Goal: Transaction & Acquisition: Purchase product/service

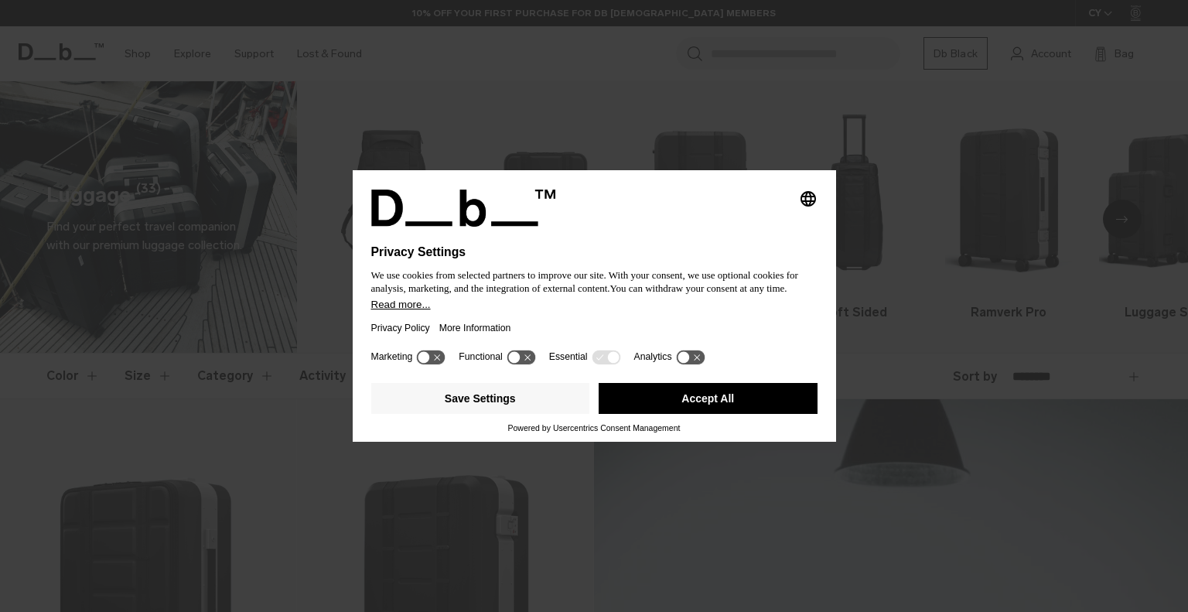
click at [703, 389] on button "Accept All" at bounding box center [708, 398] width 219 height 31
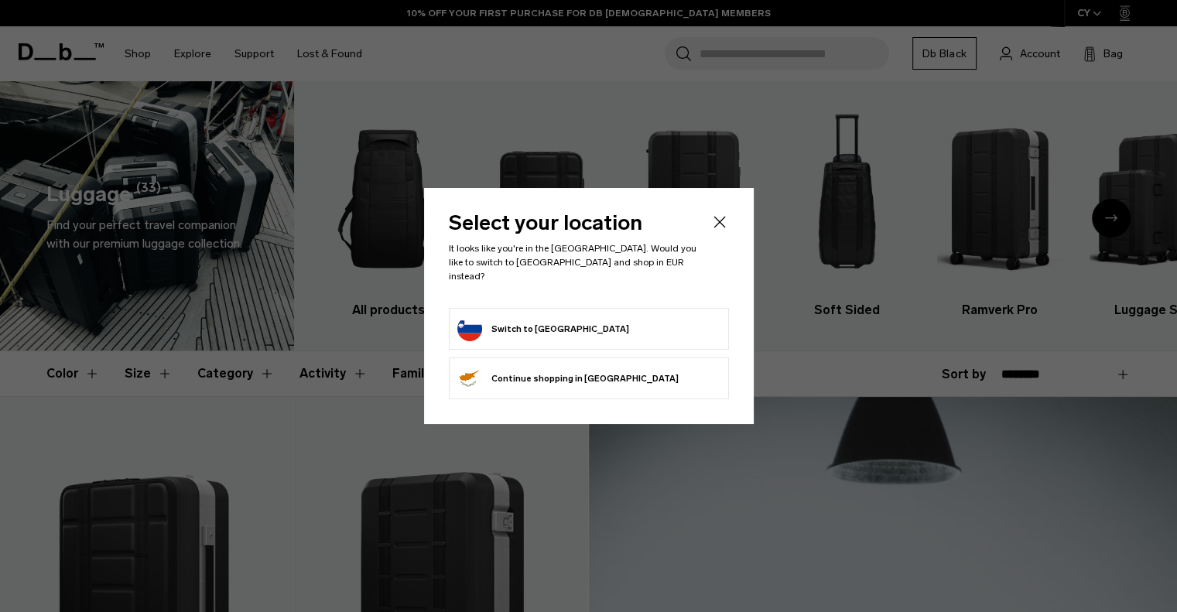
click at [716, 227] on icon "Close" at bounding box center [719, 222] width 12 height 12
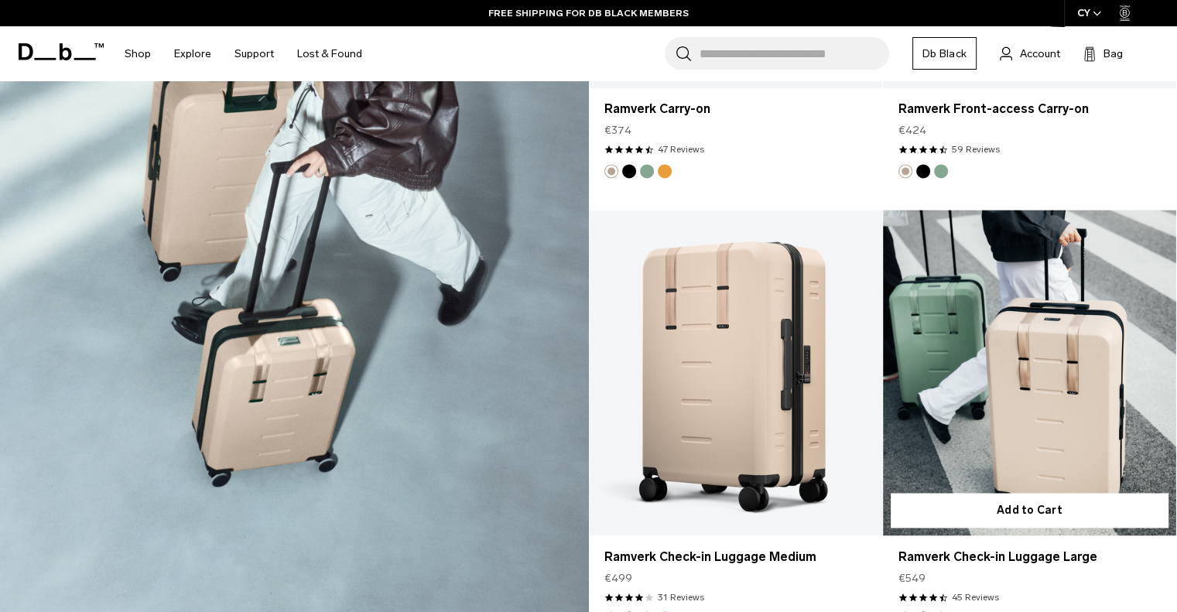
scroll to position [2420, 0]
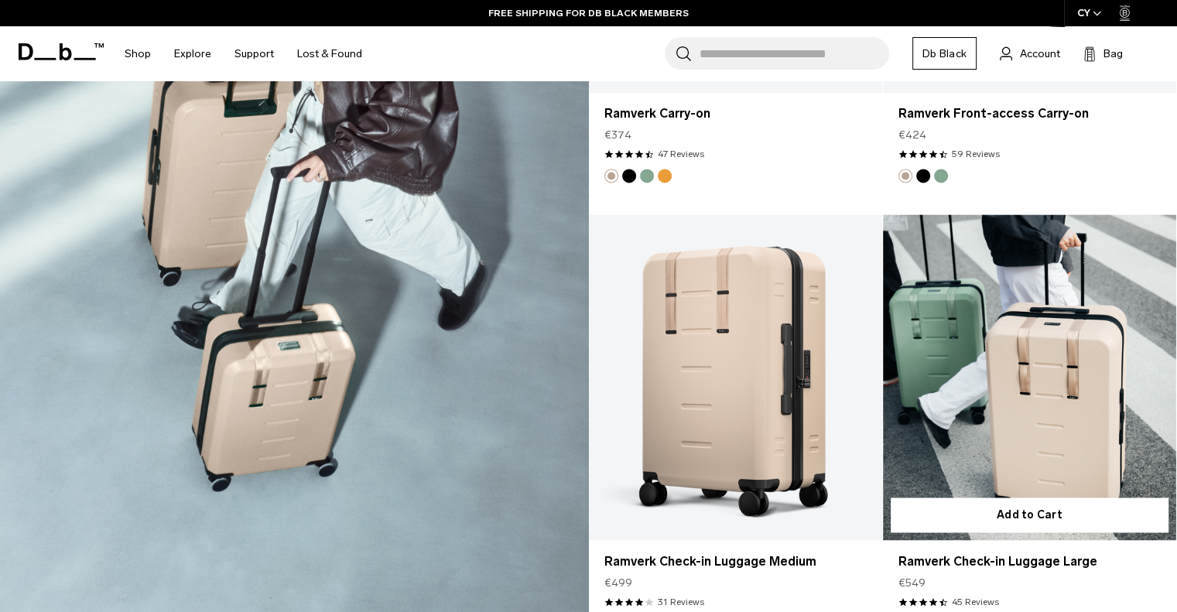
click at [1023, 385] on link "Ramverk Check-in Luggage Large" at bounding box center [1029, 377] width 293 height 326
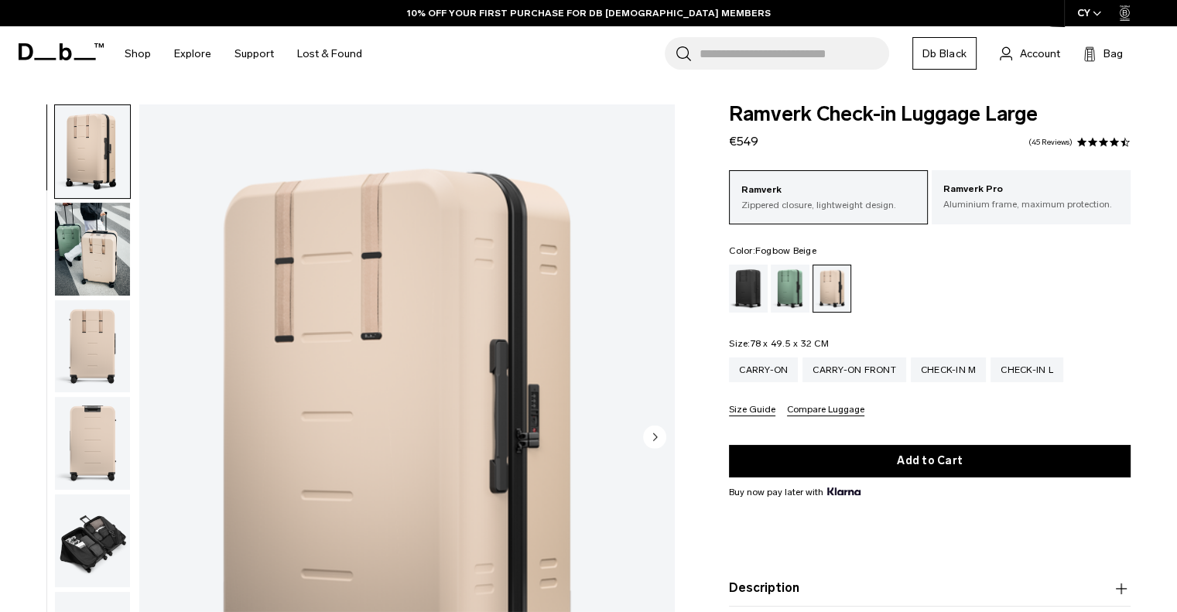
click at [97, 507] on img "button" at bounding box center [92, 540] width 75 height 93
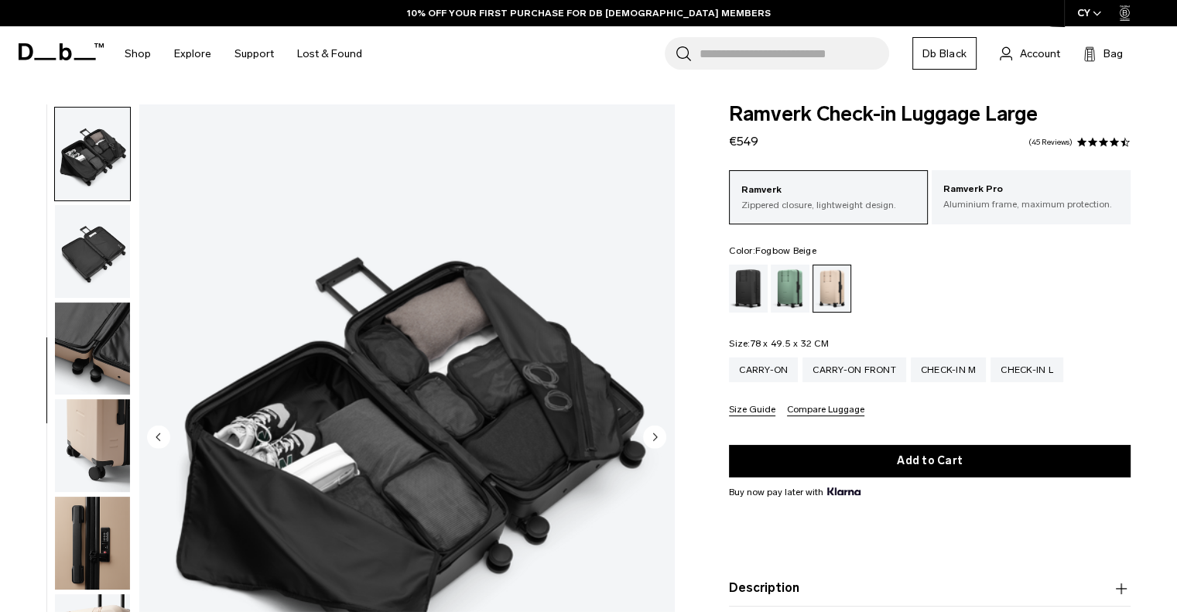
scroll to position [390, 0]
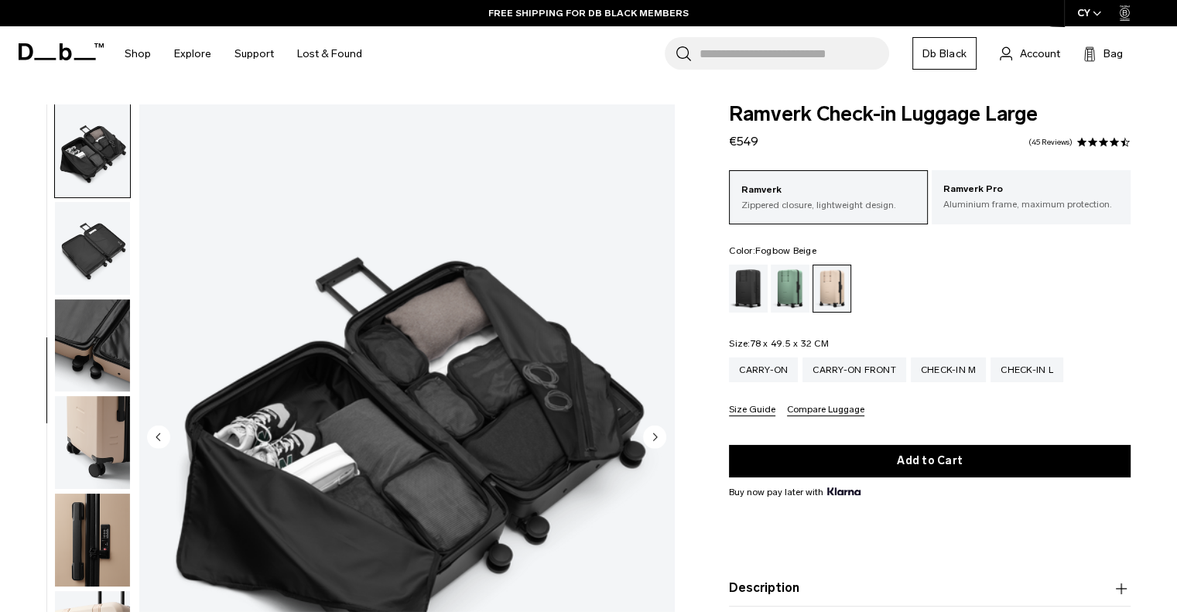
click at [101, 438] on img "button" at bounding box center [92, 442] width 75 height 93
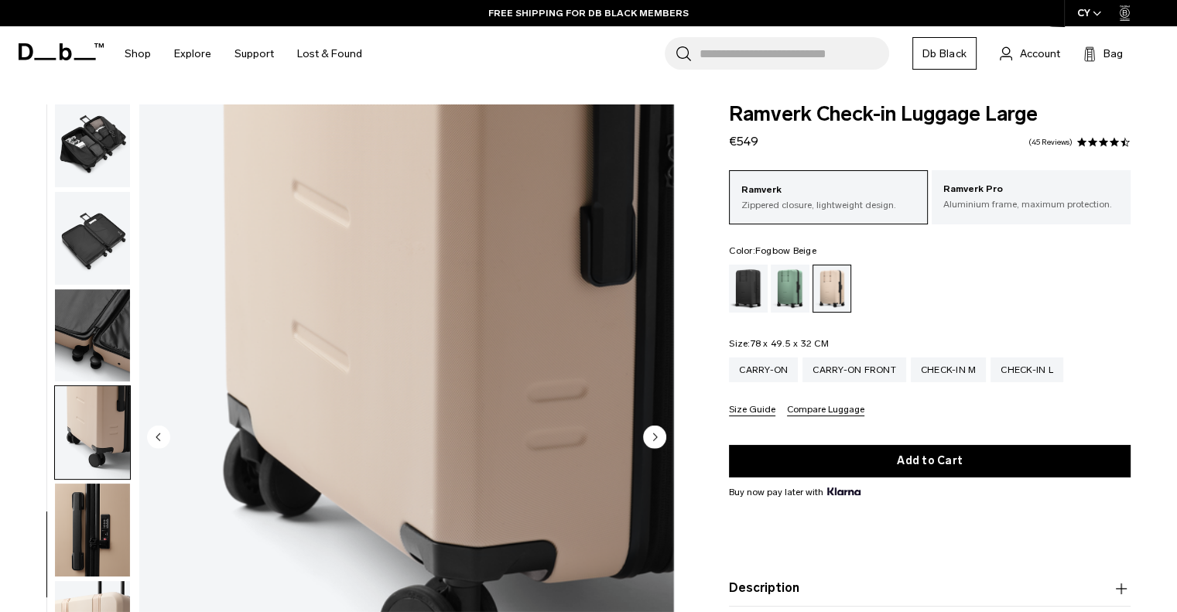
click at [111, 506] on img "button" at bounding box center [92, 530] width 75 height 93
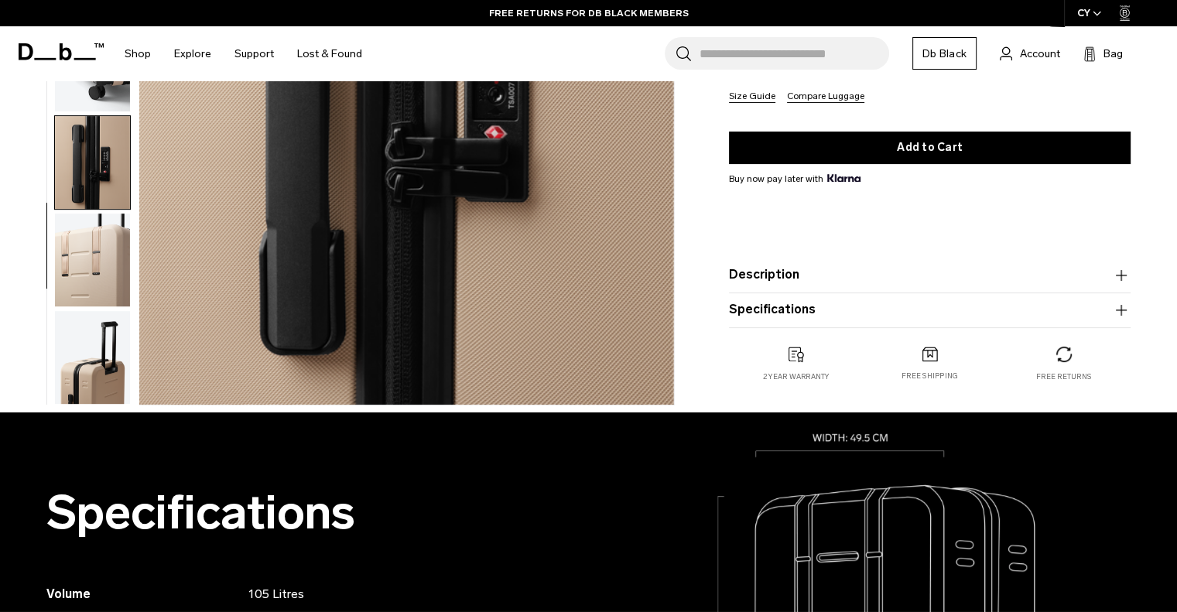
scroll to position [362, 0]
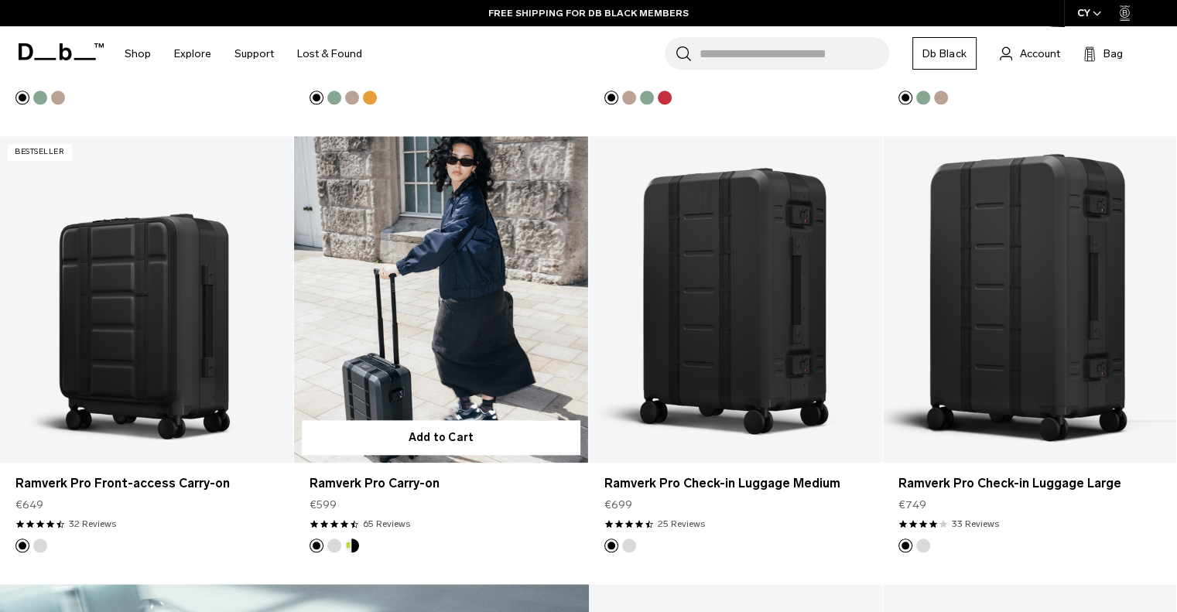
scroll to position [1600, 0]
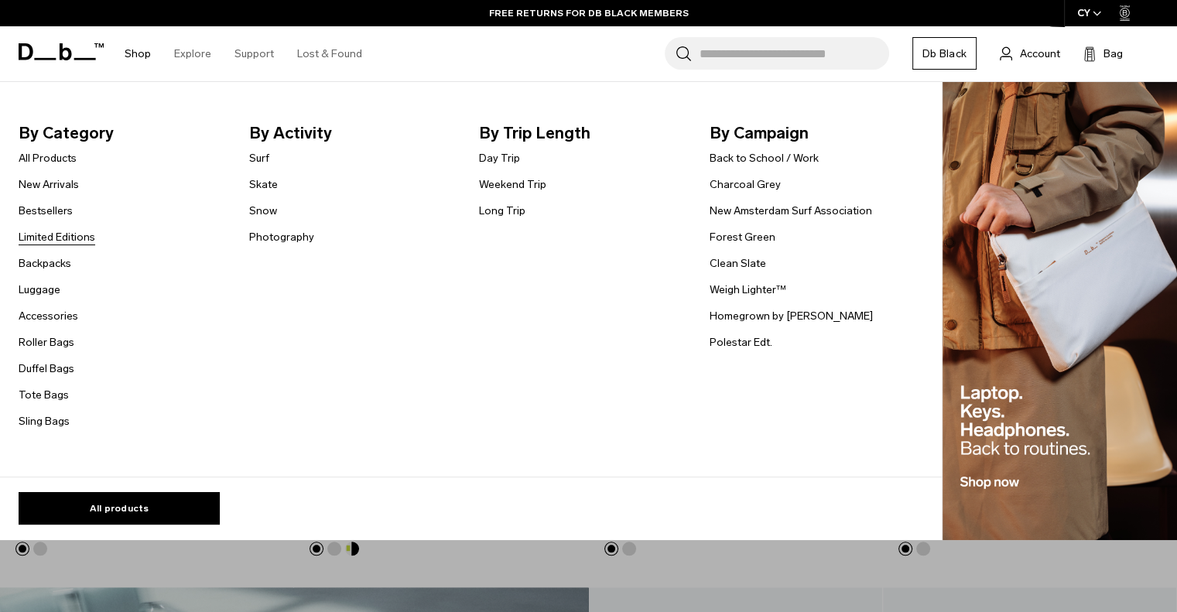
click at [75, 231] on link "Limited Editions" at bounding box center [57, 237] width 77 height 16
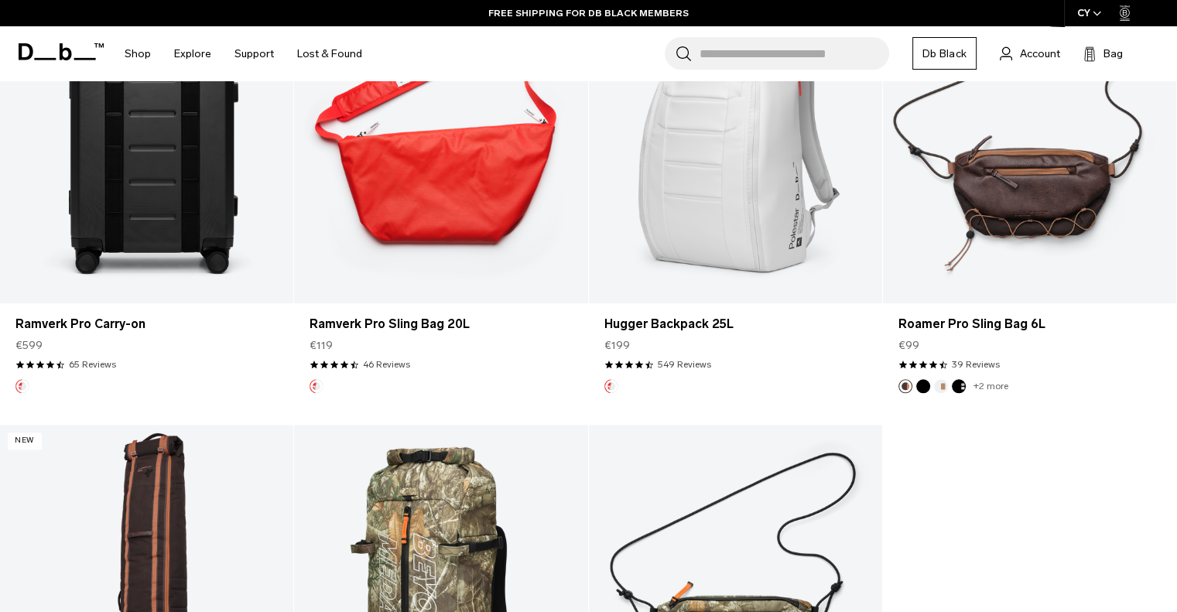
scroll to position [1745, 0]
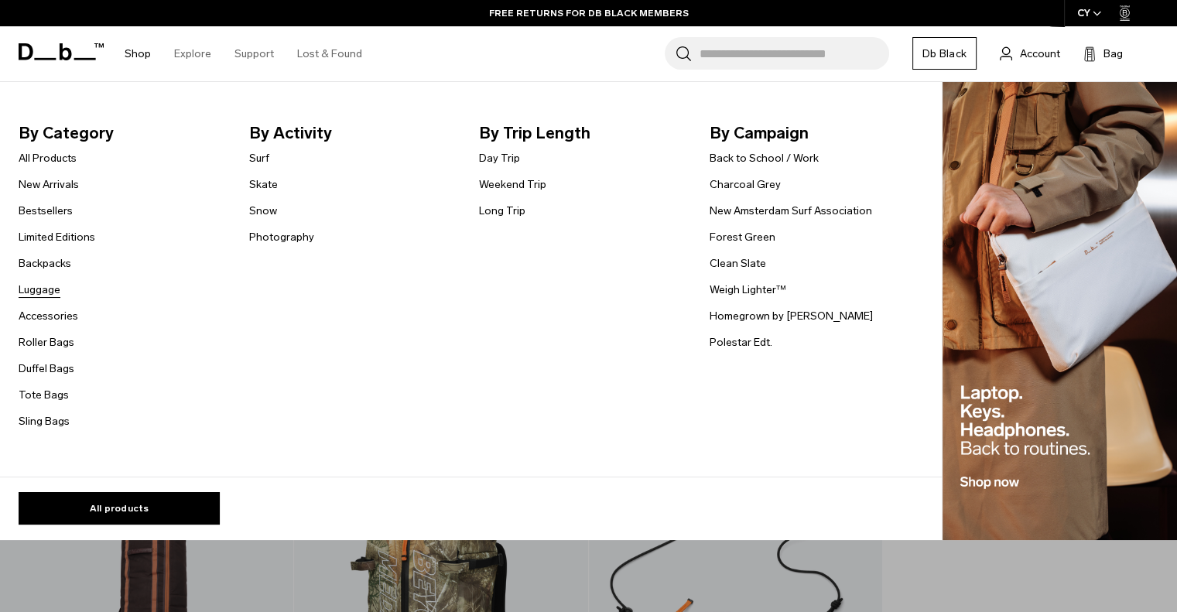
click at [45, 284] on link "Luggage" at bounding box center [40, 290] width 42 height 16
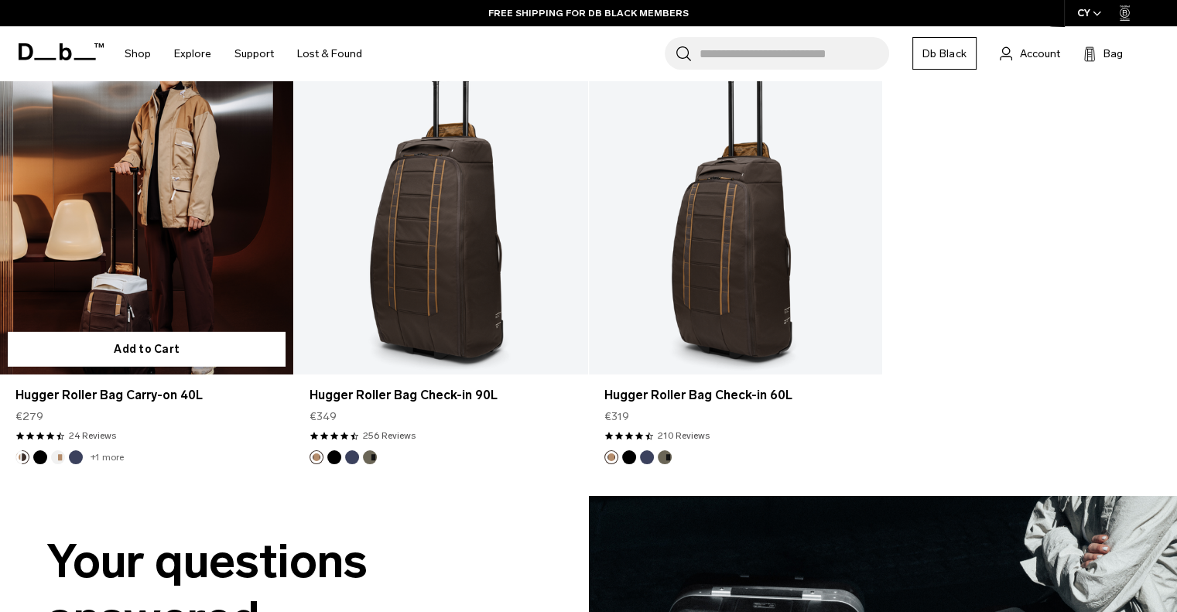
scroll to position [4823, 0]
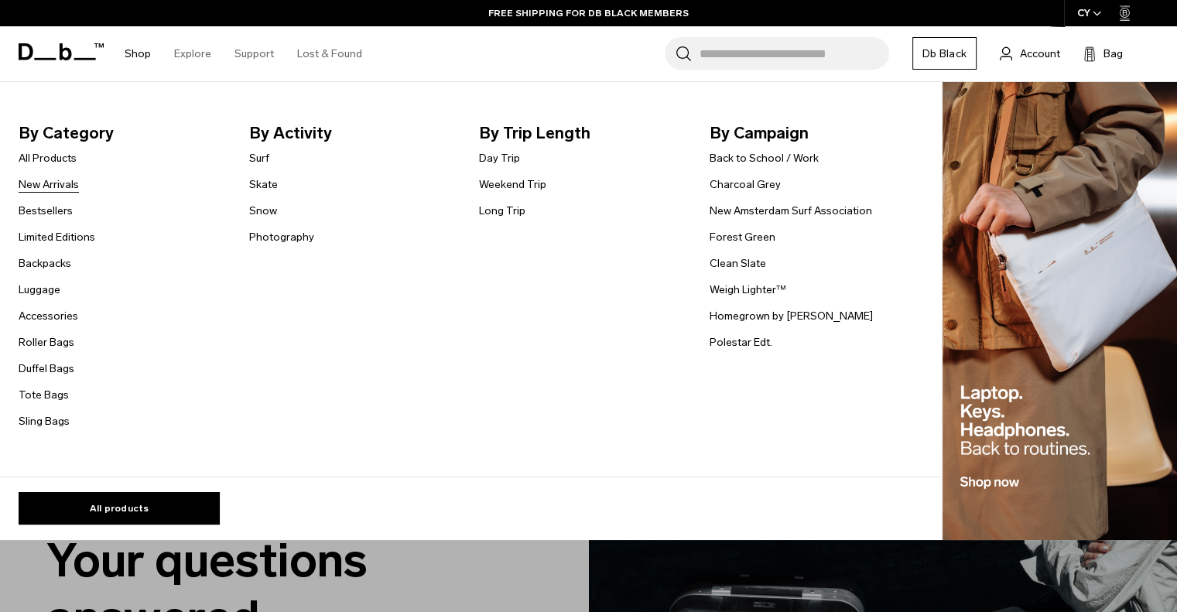
click at [57, 188] on link "New Arrivals" at bounding box center [49, 184] width 60 height 16
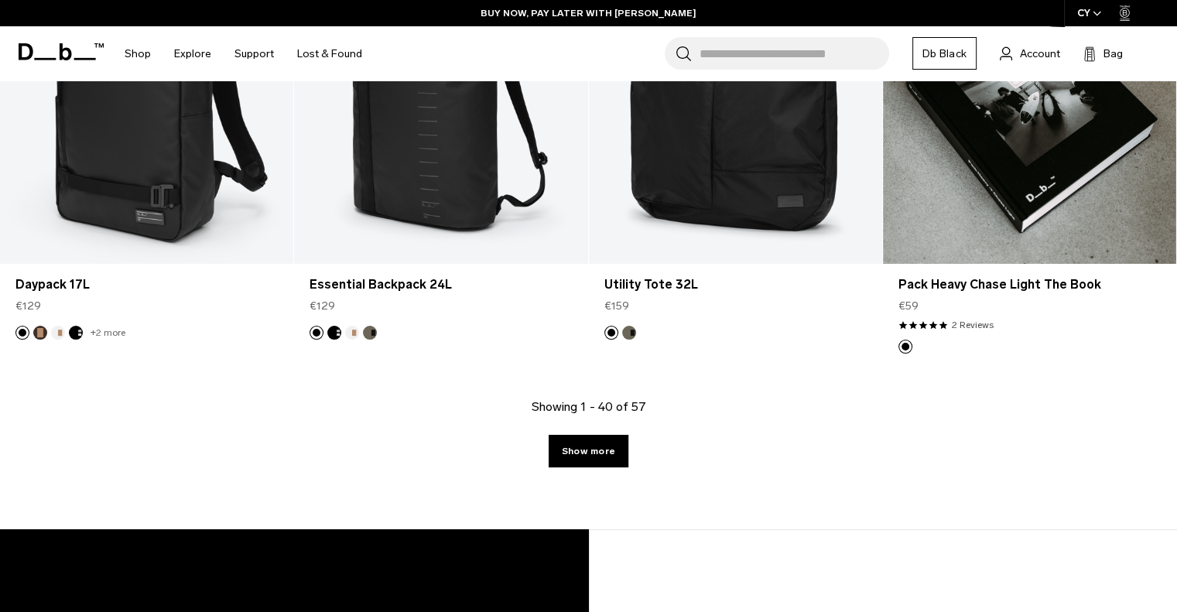
scroll to position [4609, 0]
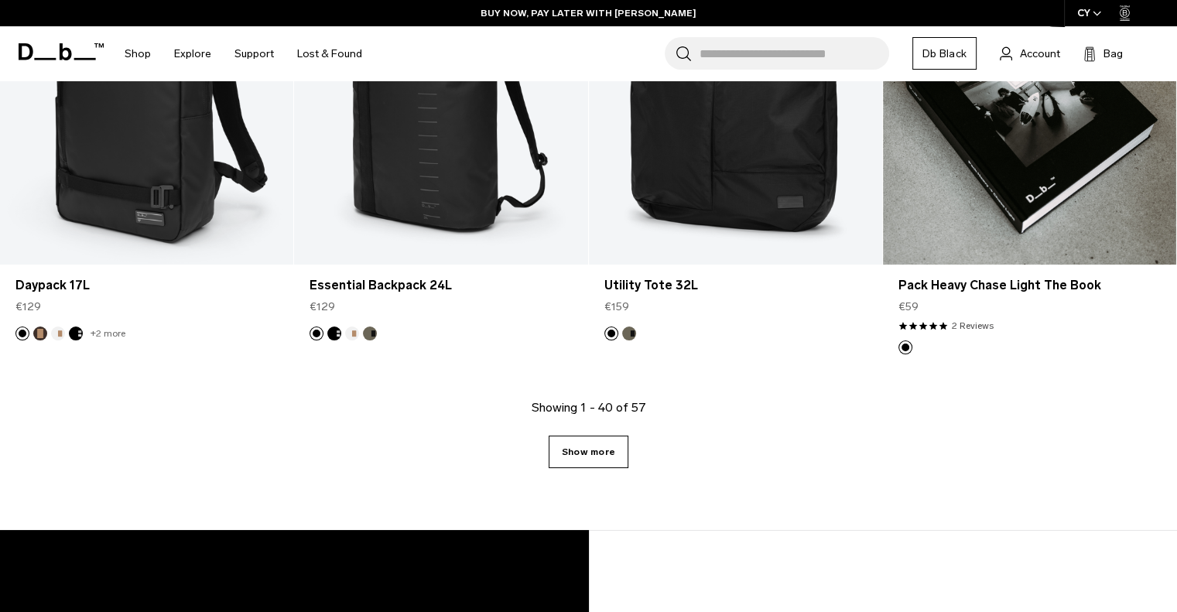
click at [600, 449] on link "Show more" at bounding box center [588, 452] width 80 height 32
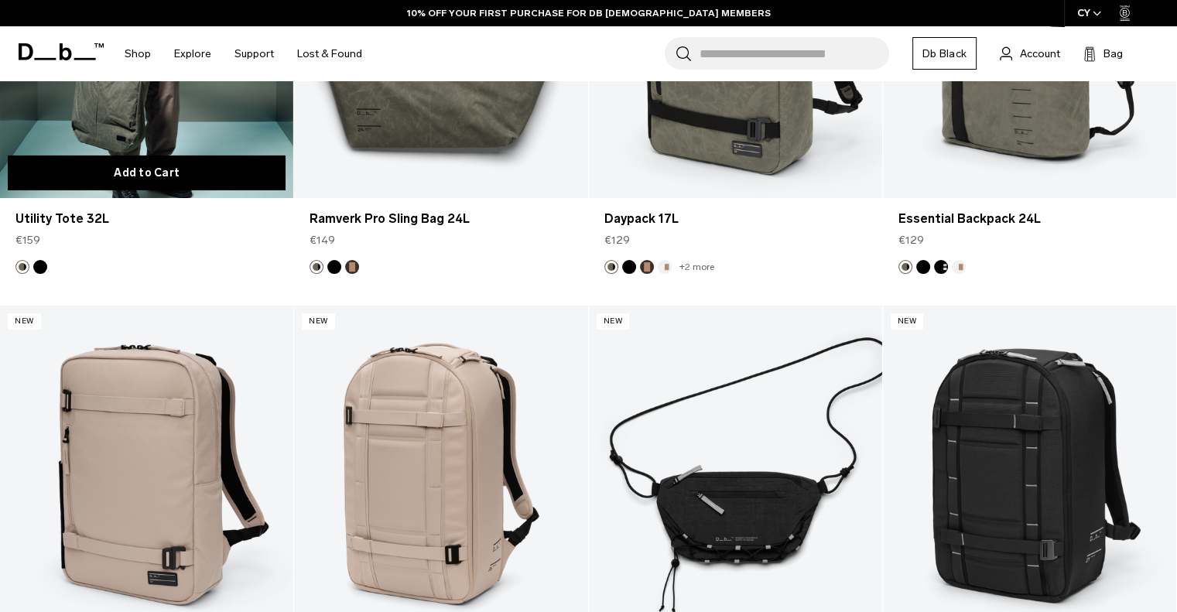
scroll to position [5122, 0]
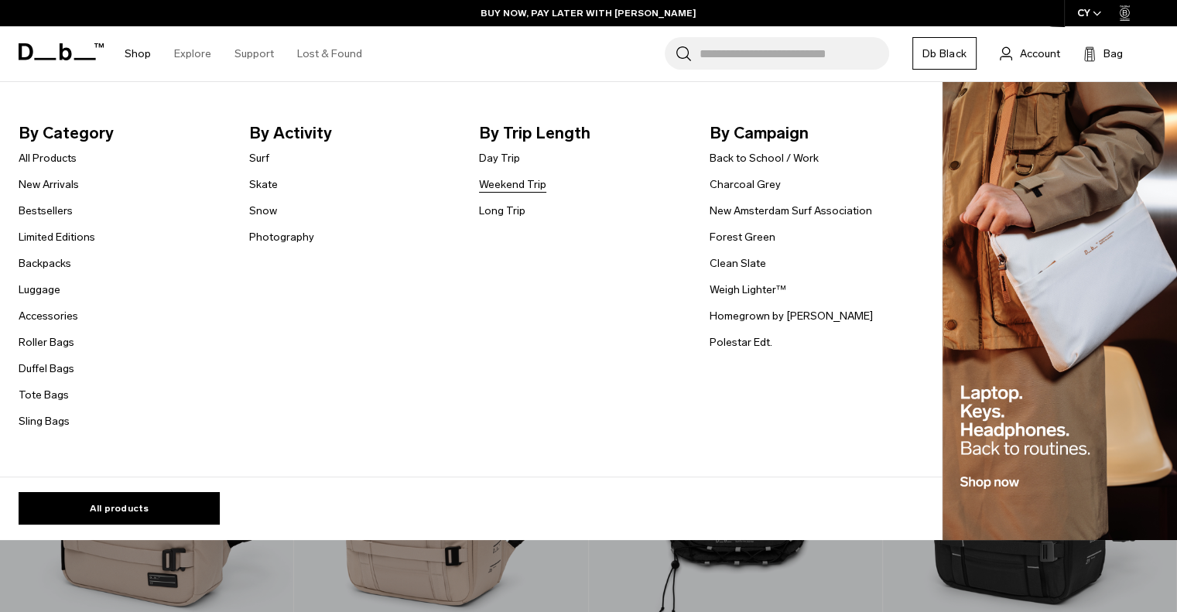
click at [517, 182] on link "Weekend Trip" at bounding box center [512, 184] width 67 height 16
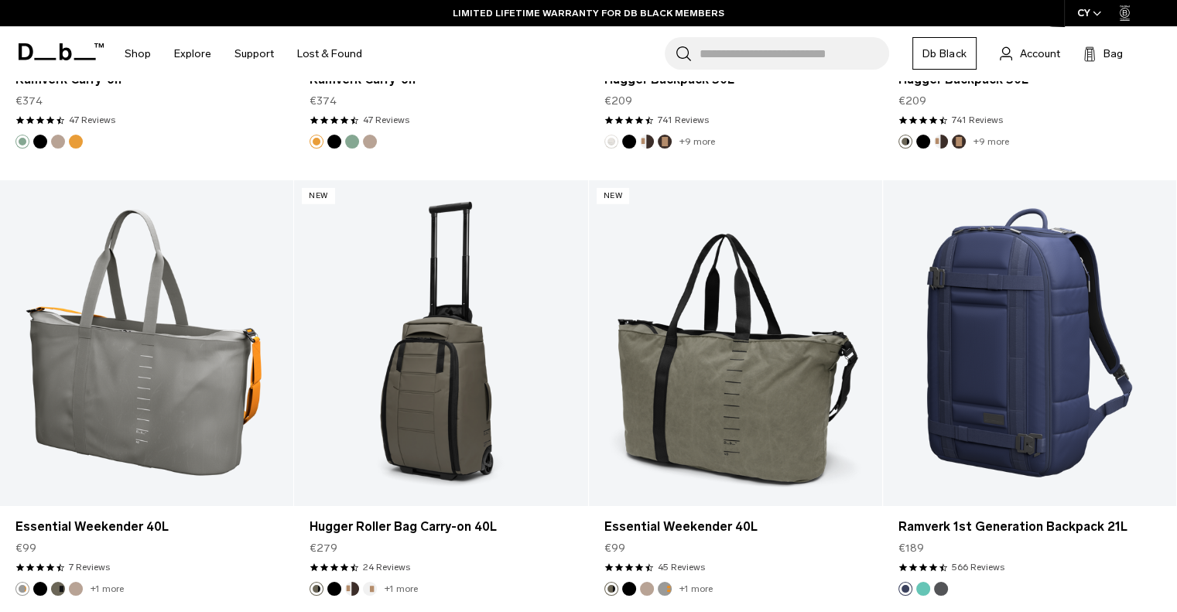
scroll to position [4298, 0]
